Goal: Task Accomplishment & Management: Manage account settings

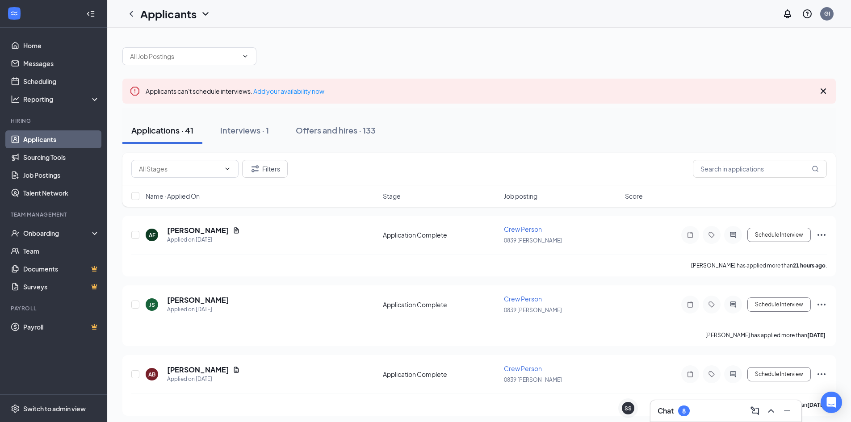
click at [48, 133] on link "Applicants" at bounding box center [61, 139] width 76 height 18
click at [672, 405] on div "Chat 8" at bounding box center [725, 411] width 137 height 14
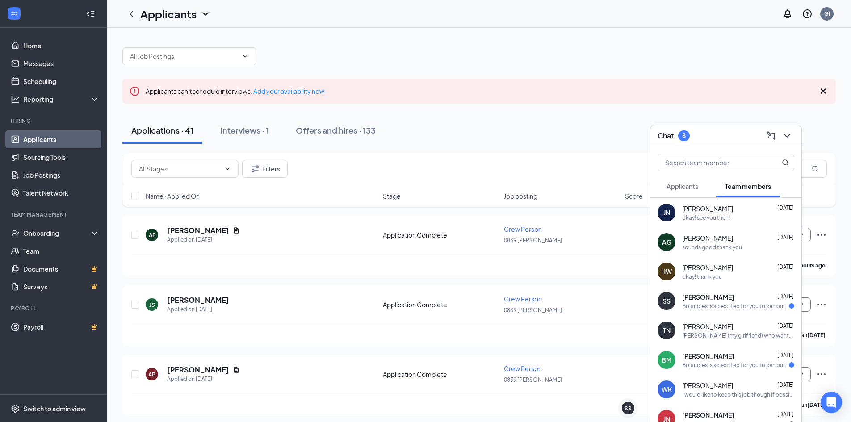
click at [684, 182] on div "Applicants" at bounding box center [682, 186] width 32 height 9
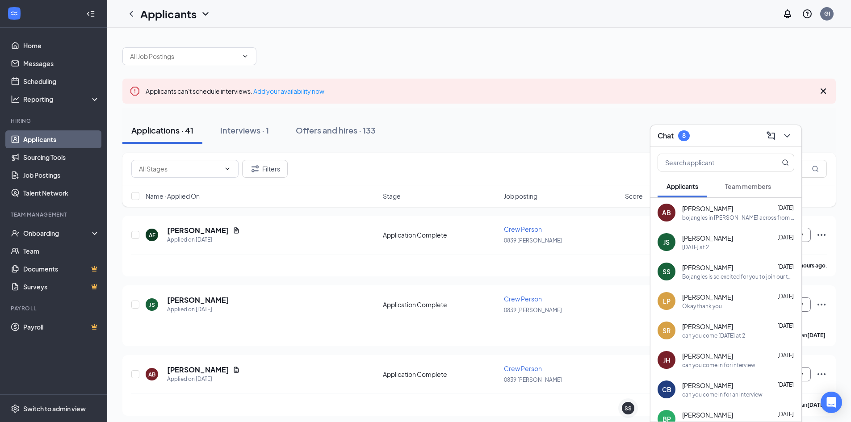
click at [731, 222] on div "AB [PERSON_NAME] [DATE] bojangles in [PERSON_NAME] across from food lion" at bounding box center [725, 212] width 151 height 29
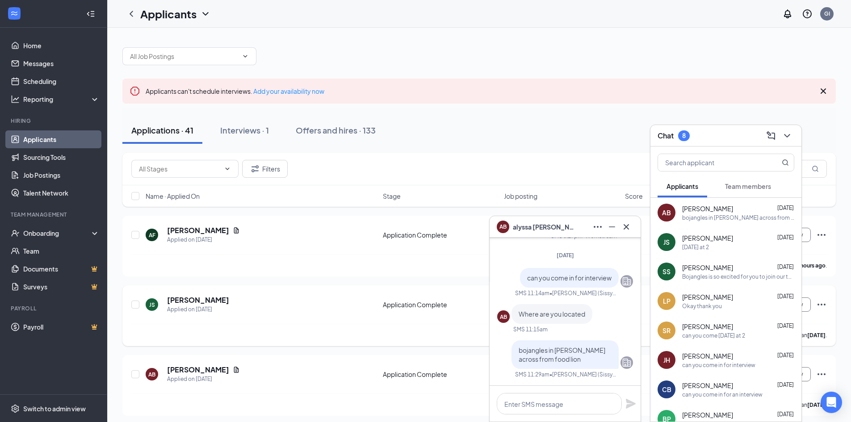
scroll to position [-89, 0]
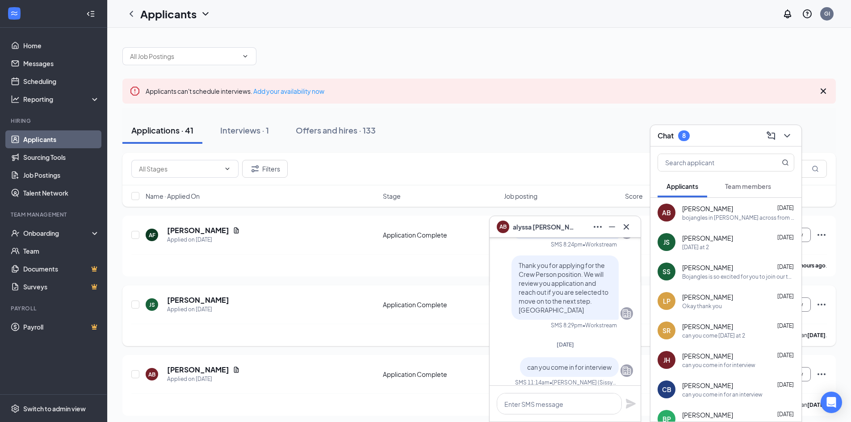
click at [329, 295] on div "[PERSON_NAME] Applied on [DATE]" at bounding box center [262, 304] width 232 height 19
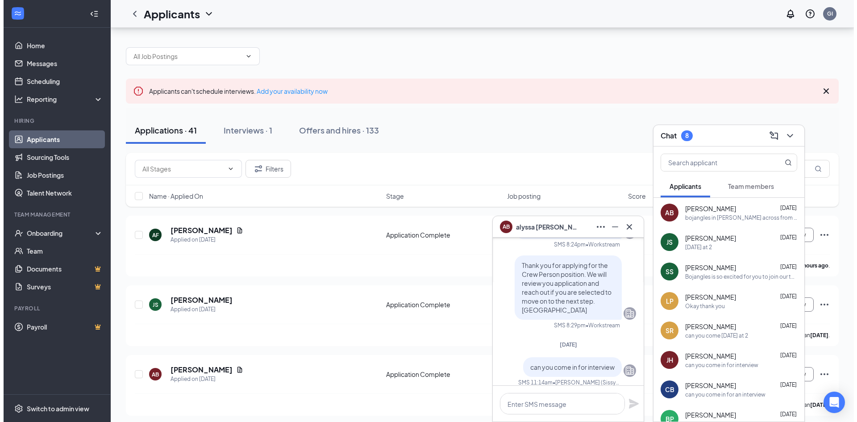
scroll to position [45, 0]
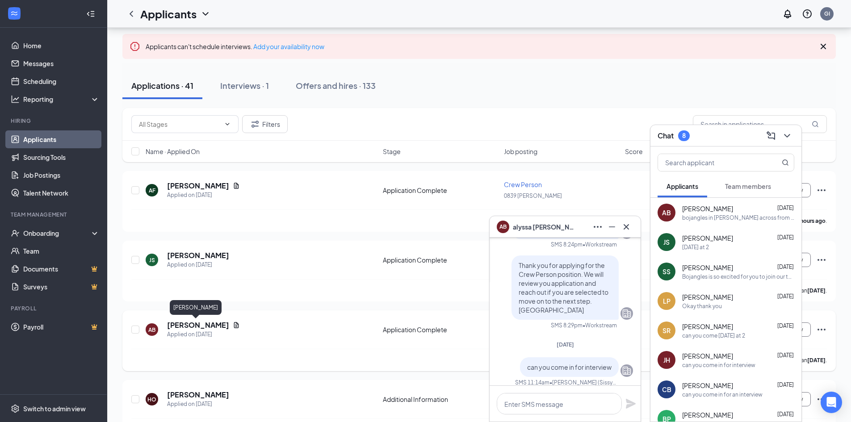
click at [188, 326] on h5 "[PERSON_NAME]" at bounding box center [198, 325] width 62 height 10
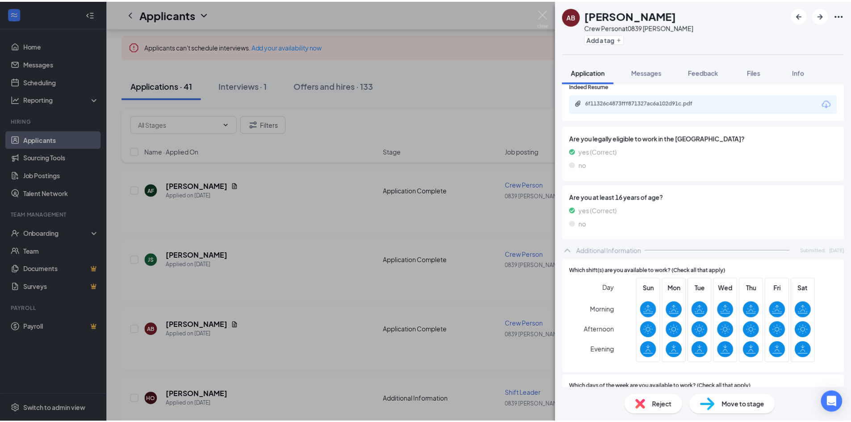
scroll to position [402, 0]
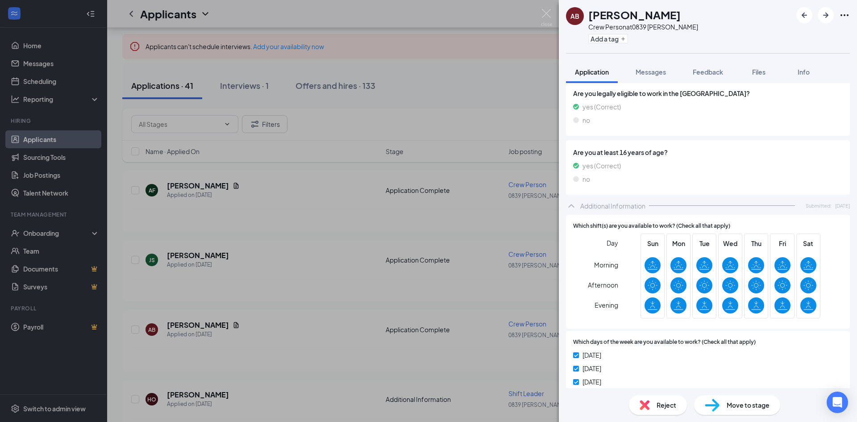
click at [432, 341] on div "AB [PERSON_NAME] Crew Person at 0839 [PERSON_NAME] Add a tag Application Messag…" at bounding box center [428, 211] width 857 height 422
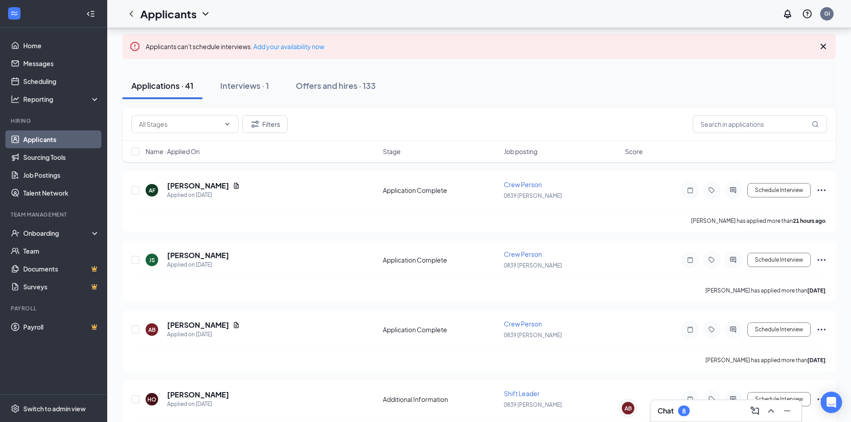
click at [723, 413] on div "Chat 8" at bounding box center [725, 411] width 137 height 14
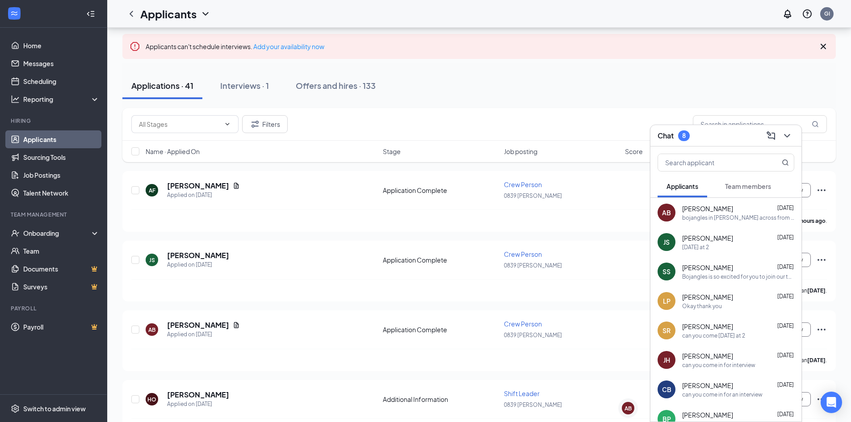
click at [708, 212] on span "[PERSON_NAME]" at bounding box center [707, 208] width 51 height 9
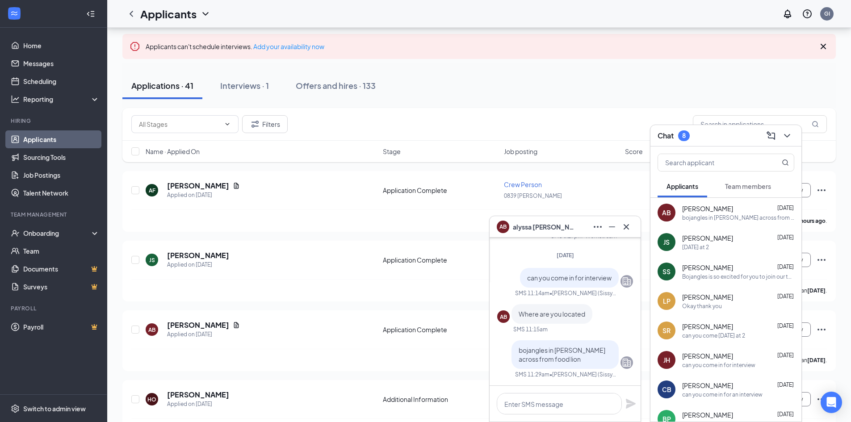
click at [570, 230] on div "AB [PERSON_NAME]" at bounding box center [565, 227] width 137 height 14
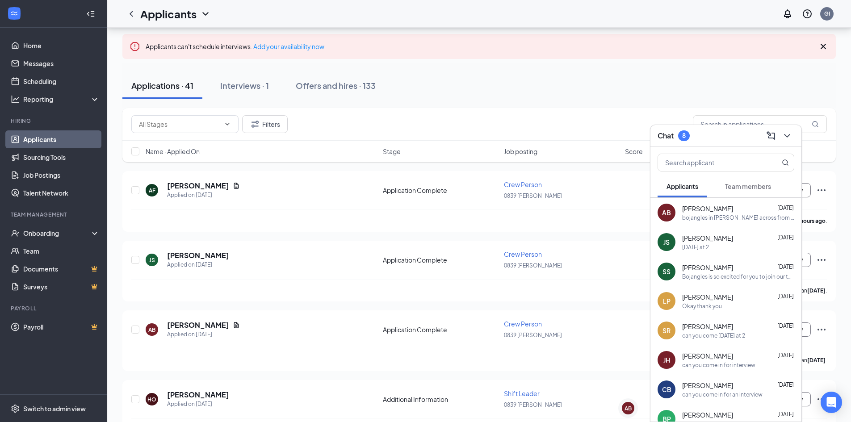
click at [715, 136] on div "Chat 8" at bounding box center [725, 136] width 137 height 14
